Goal: Communication & Community: Connect with others

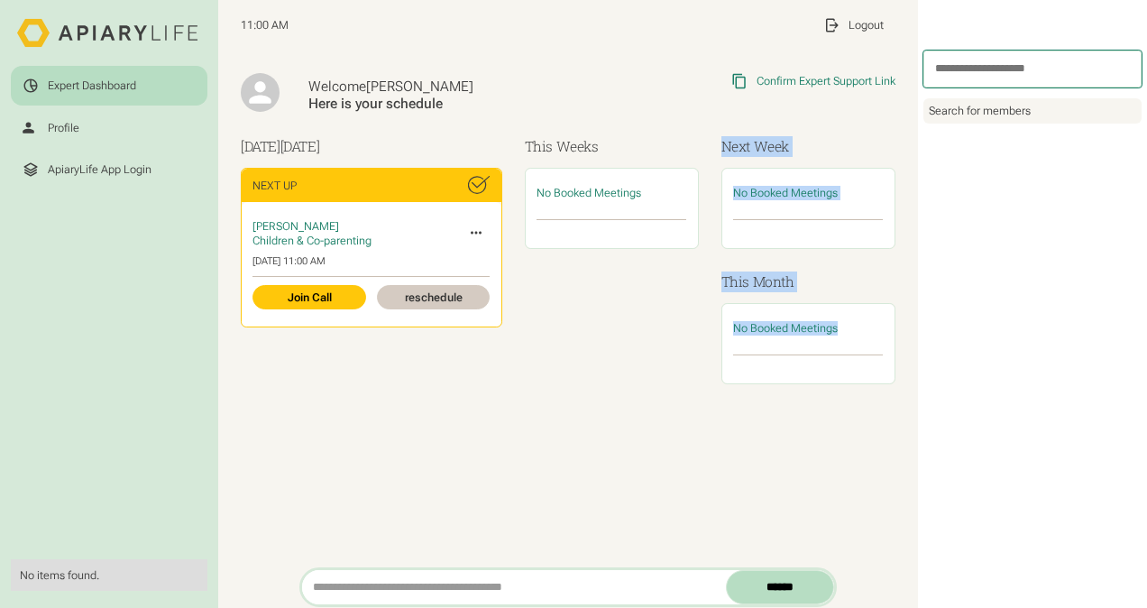
click at [881, 426] on div "Welcome [PERSON_NAME] Here is your schedule Copied Link to Clipboard Confirm Ex…" at bounding box center [568, 239] width 655 height 379
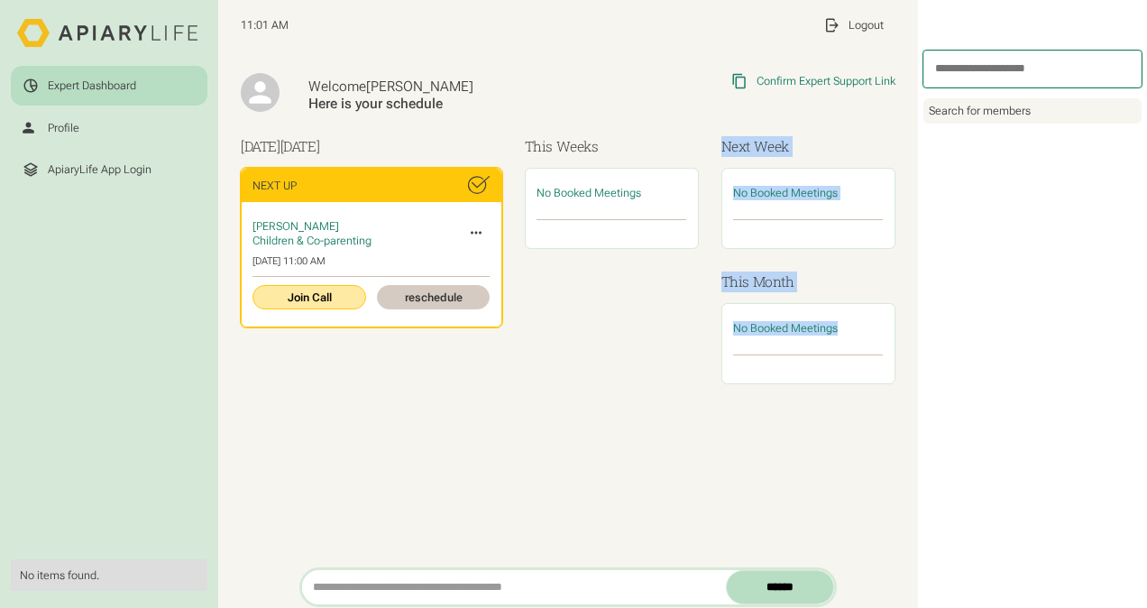
click at [292, 301] on link "Join Call" at bounding box center [308, 297] width 113 height 24
